Goal: Task Accomplishment & Management: Use online tool/utility

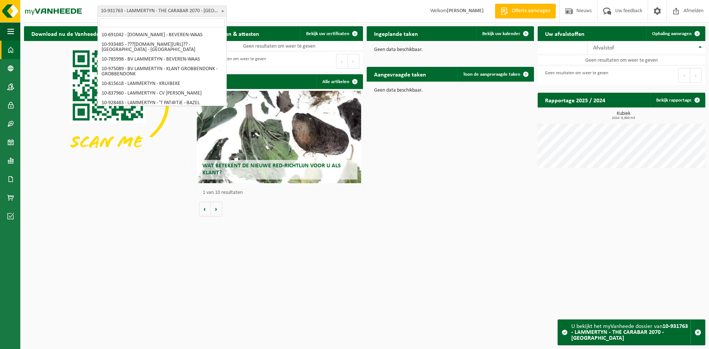
click at [135, 13] on span "10-931763 - LAMMERTYN - THE CARABAR 2070 - [GEOGRAPHIC_DATA]" at bounding box center [162, 11] width 128 height 10
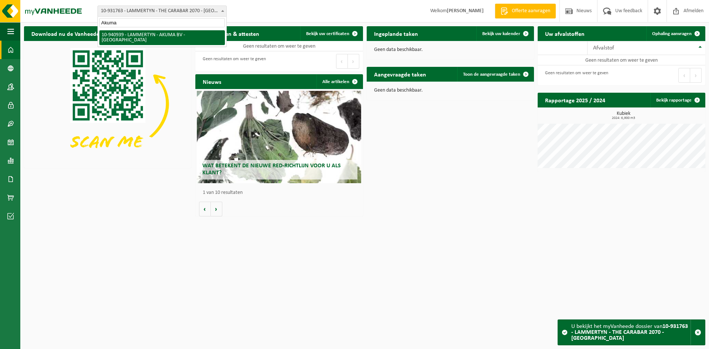
type input "Akuma"
select select "139093"
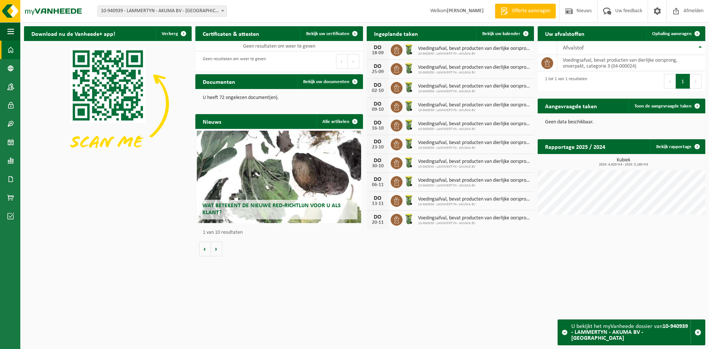
click at [160, 8] on span "10-940939 - LAMMERTYN - AKUMA BV - [GEOGRAPHIC_DATA]" at bounding box center [162, 11] width 128 height 10
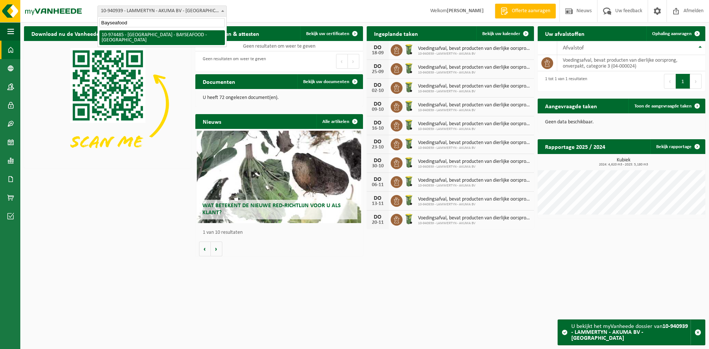
type input "Bayseafood"
select select "157619"
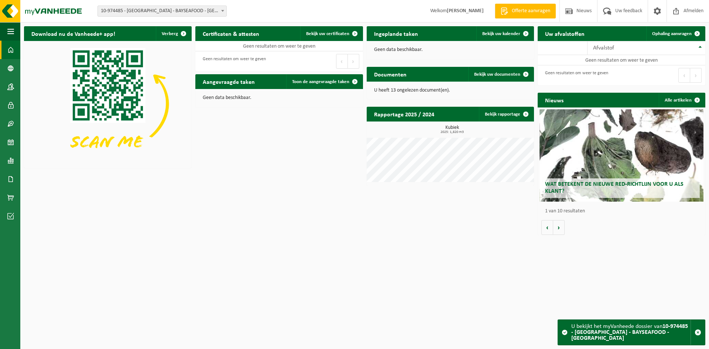
drag, startPoint x: 258, startPoint y: 286, endPoint x: 227, endPoint y: 162, distance: 128.2
click at [258, 286] on html "Vestiging: 10-691042 - LAMMERTYN.NET - BEVEREN-WAAS 10-933485 - ???LAMMERTYN.NE…" at bounding box center [354, 174] width 709 height 349
click at [158, 12] on span "10-974485 - [GEOGRAPHIC_DATA] - BAYSEAFOOD - [GEOGRAPHIC_DATA]" at bounding box center [162, 11] width 128 height 10
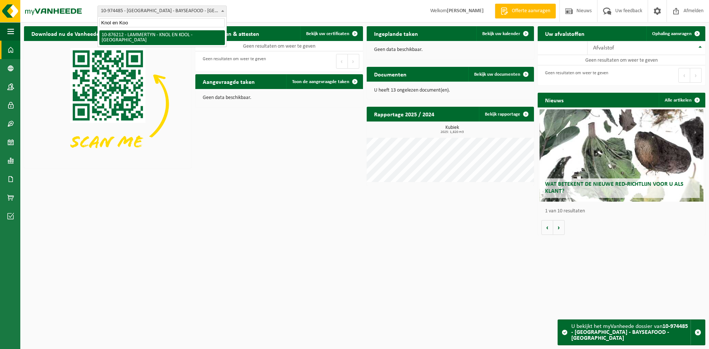
type input "Knol en Koo"
select select "107428"
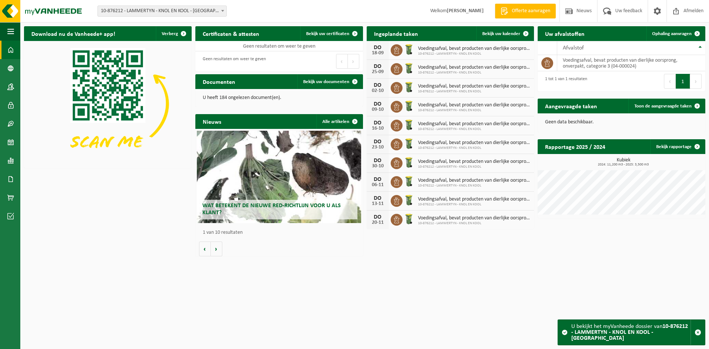
click at [154, 11] on span "10-876212 - LAMMERTYN - KNOL EN KOOL - [GEOGRAPHIC_DATA]" at bounding box center [162, 11] width 128 height 10
type input "Sylvester"
select select "110890"
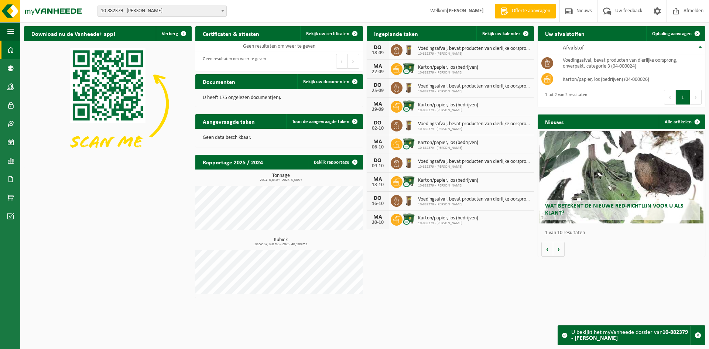
click at [145, 10] on span "10-882379 - [PERSON_NAME]" at bounding box center [162, 11] width 128 height 10
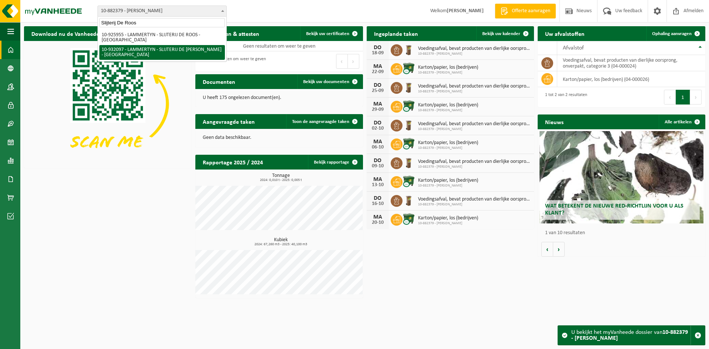
type input "Slijterij De Roos"
select select "135065"
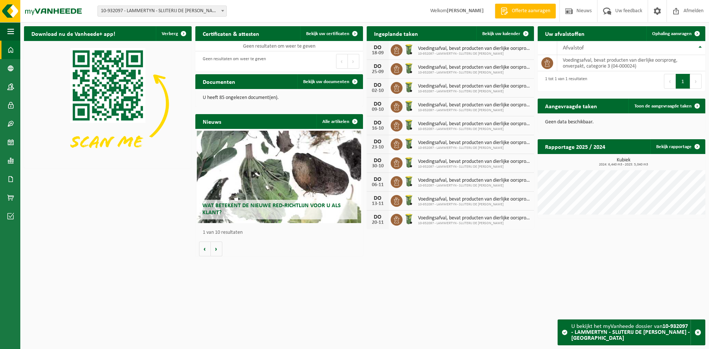
click at [177, 17] on div "Vestiging: 10-691042 - [DOMAIN_NAME] - BEVEREN-WAAS 10-933485 - ???[DOMAIN_NAME…" at bounding box center [354, 11] width 709 height 23
click at [177, 16] on span "10-932097 - LAMMERTYN - SLIJTERIJ DE [PERSON_NAME] - [GEOGRAPHIC_DATA]" at bounding box center [162, 11] width 128 height 10
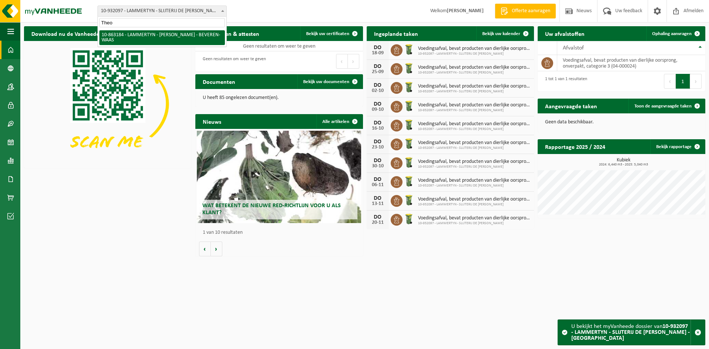
type input "Theo"
select select "101317"
